Goal: Communication & Community: Connect with others

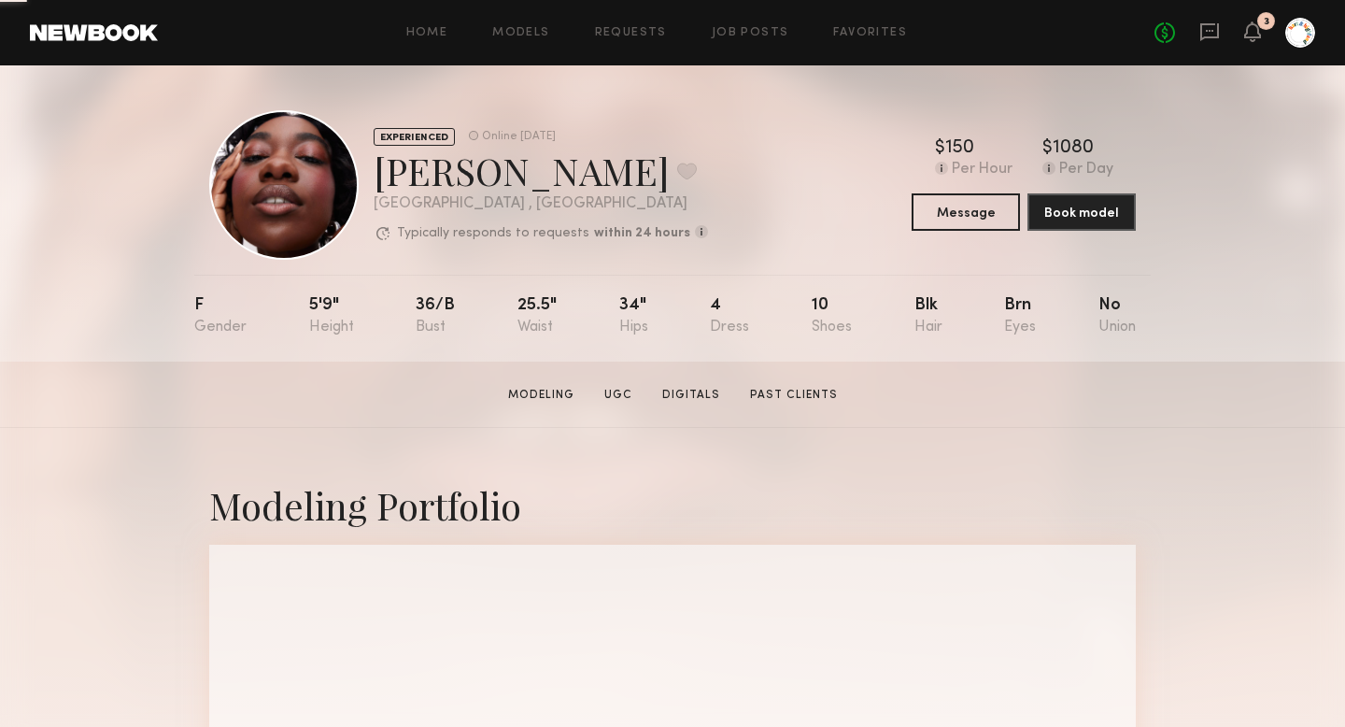
scroll to position [27, 0]
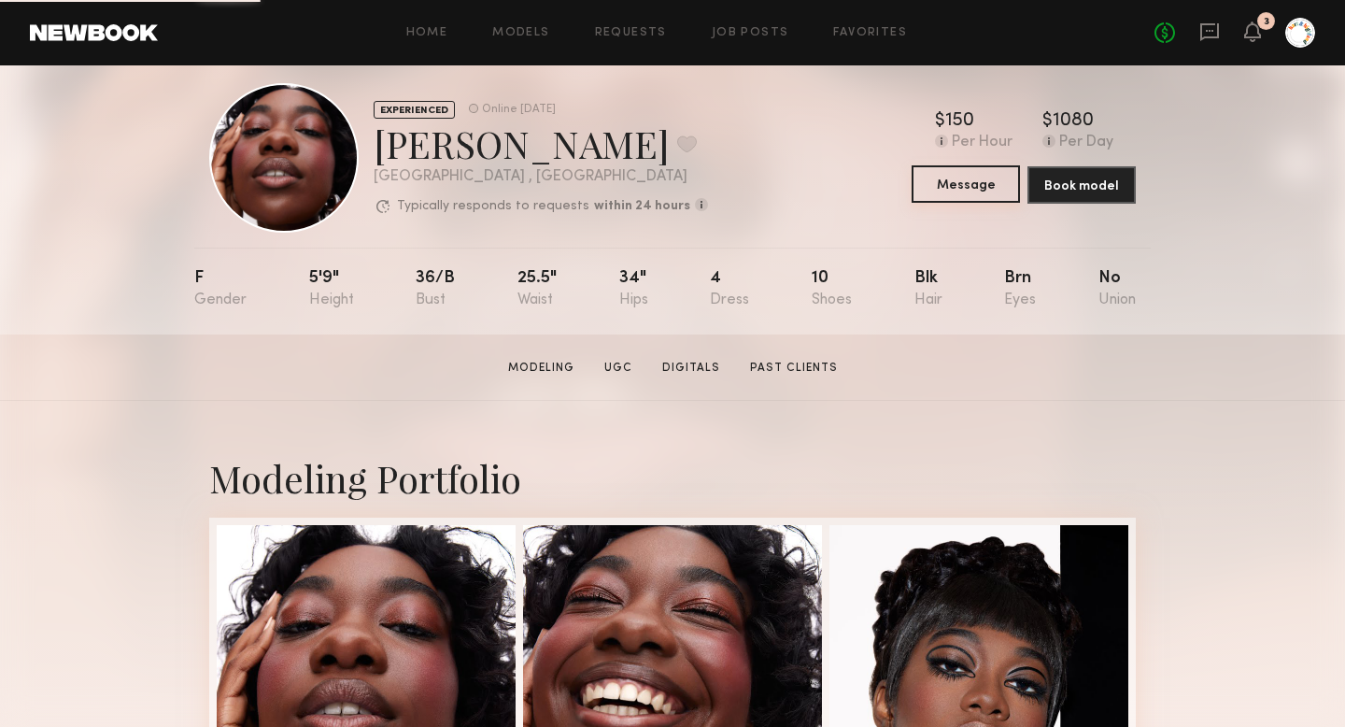
click at [956, 183] on button "Message" at bounding box center [966, 183] width 108 height 37
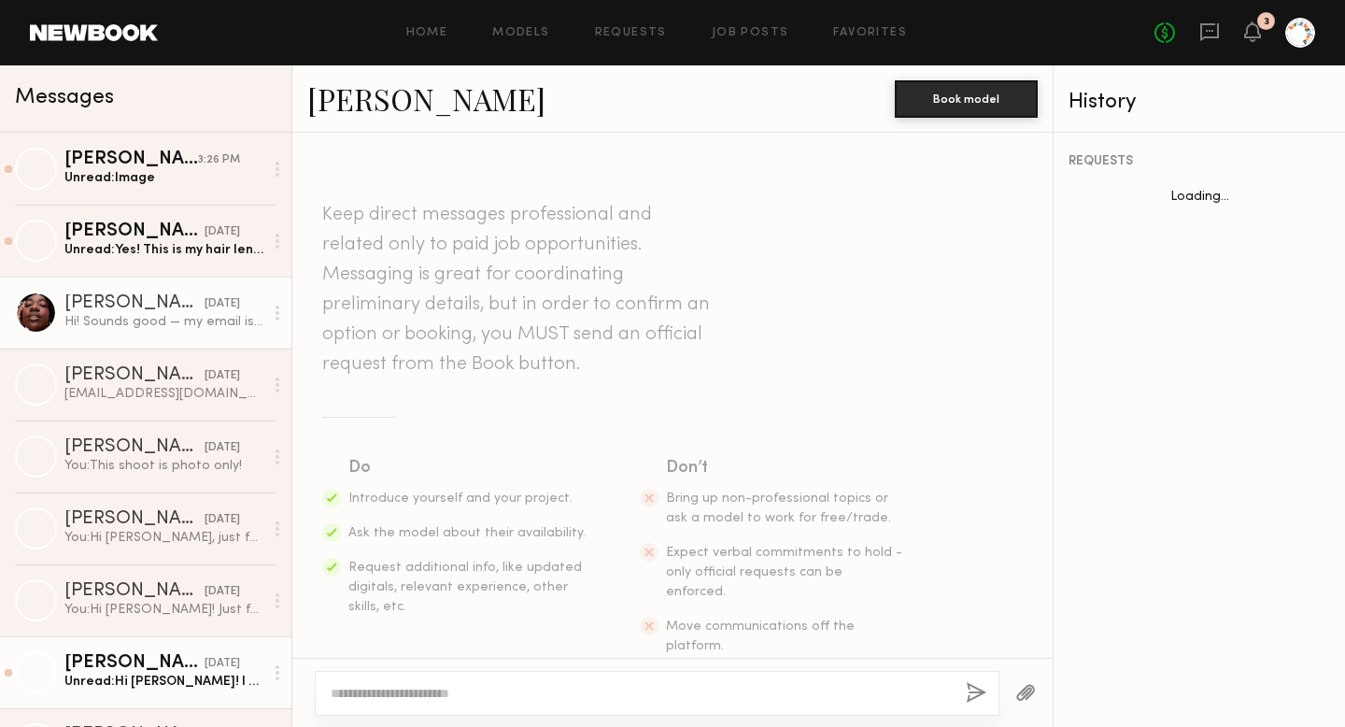
scroll to position [1552, 0]
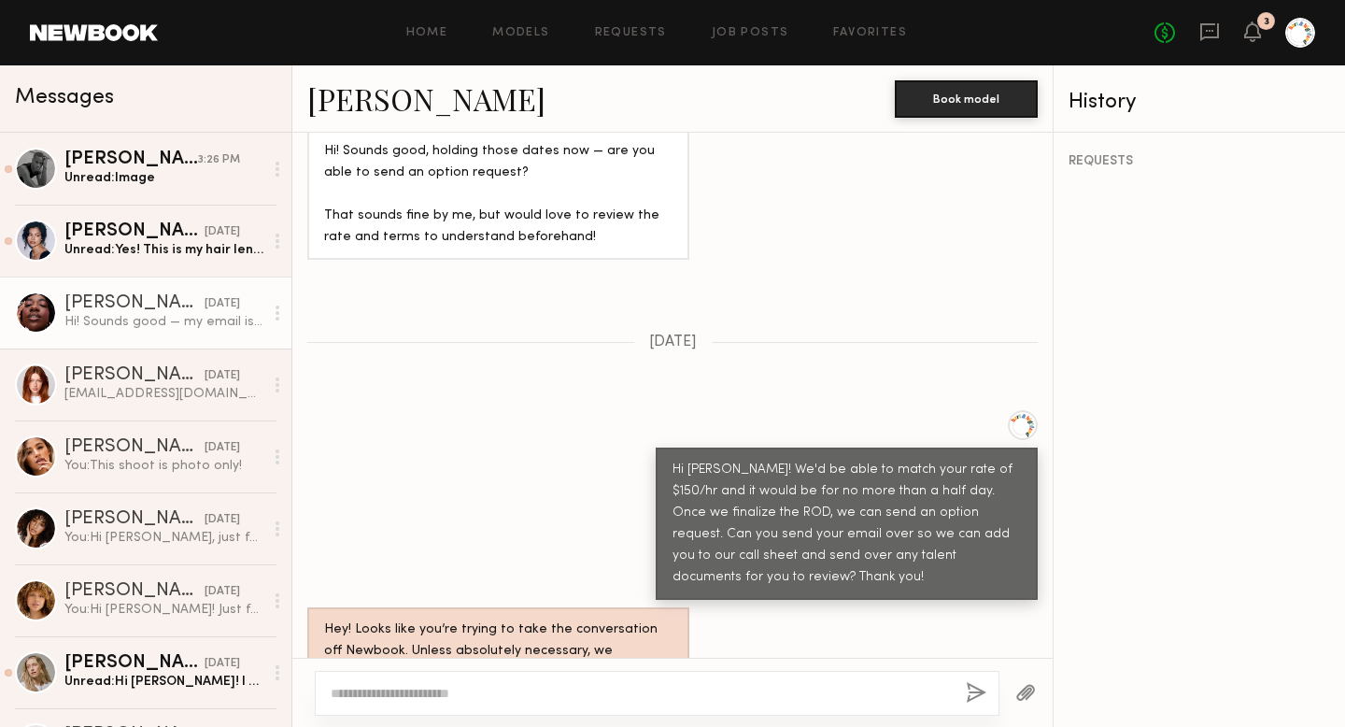
click at [627, 685] on textarea at bounding box center [641, 693] width 620 height 19
click at [113, 190] on link "[PERSON_NAME] 3:26 PM Unread: Image" at bounding box center [145, 169] width 291 height 72
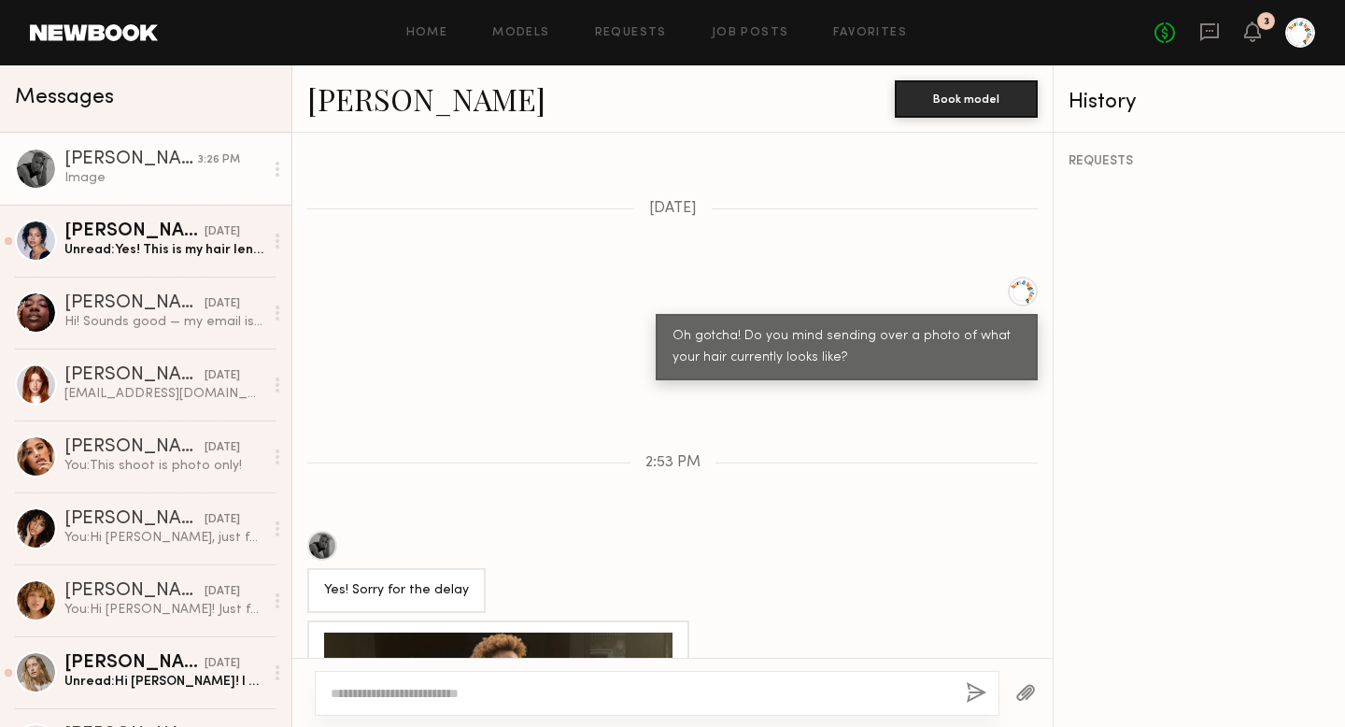
scroll to position [1177, 0]
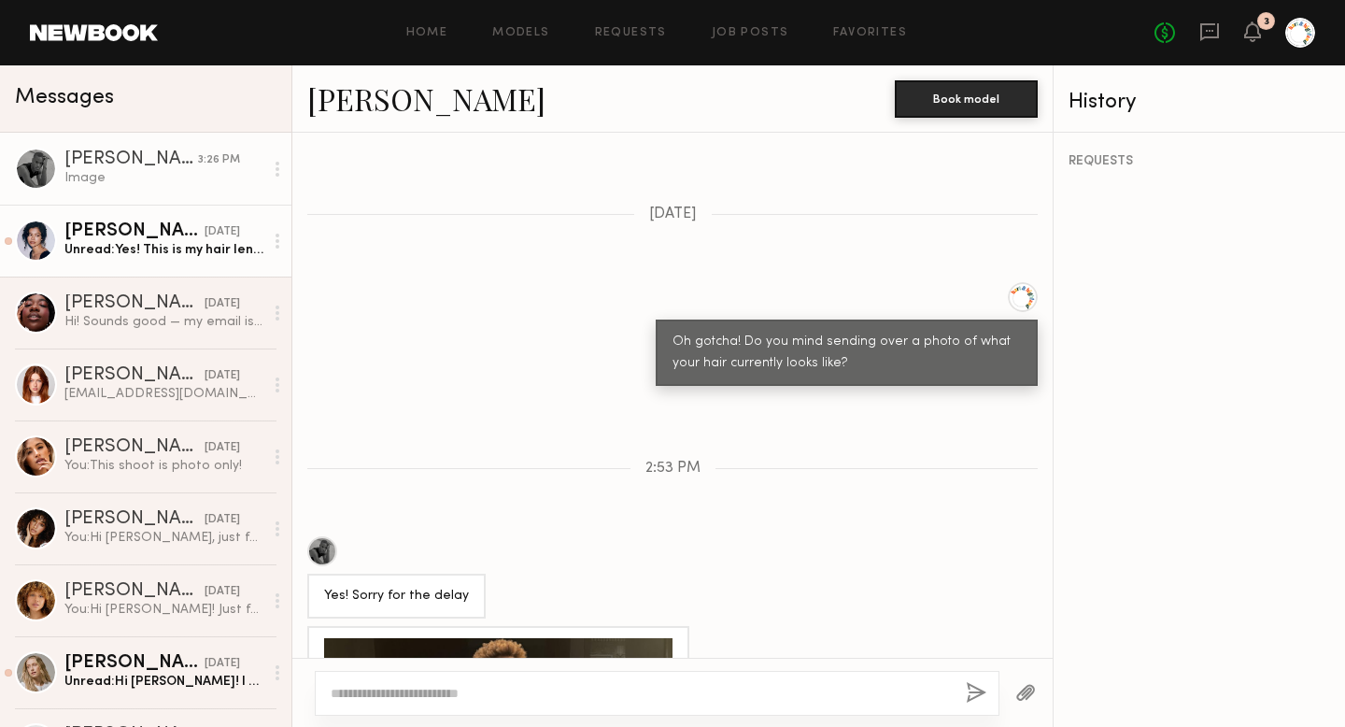
click at [122, 262] on link "[PERSON_NAME] [DATE] Unread: Yes! This is my hair length as of right now" at bounding box center [145, 241] width 291 height 72
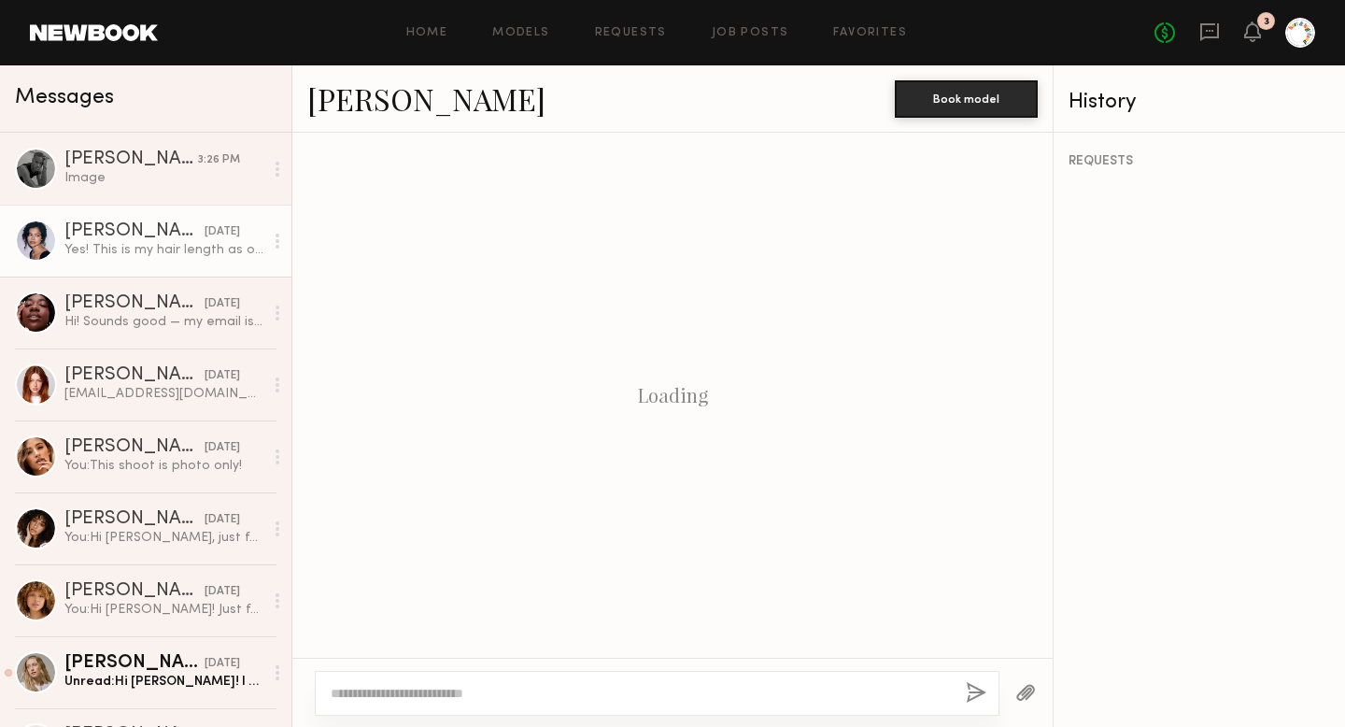
scroll to position [1561, 0]
